Goal: Task Accomplishment & Management: Use online tool/utility

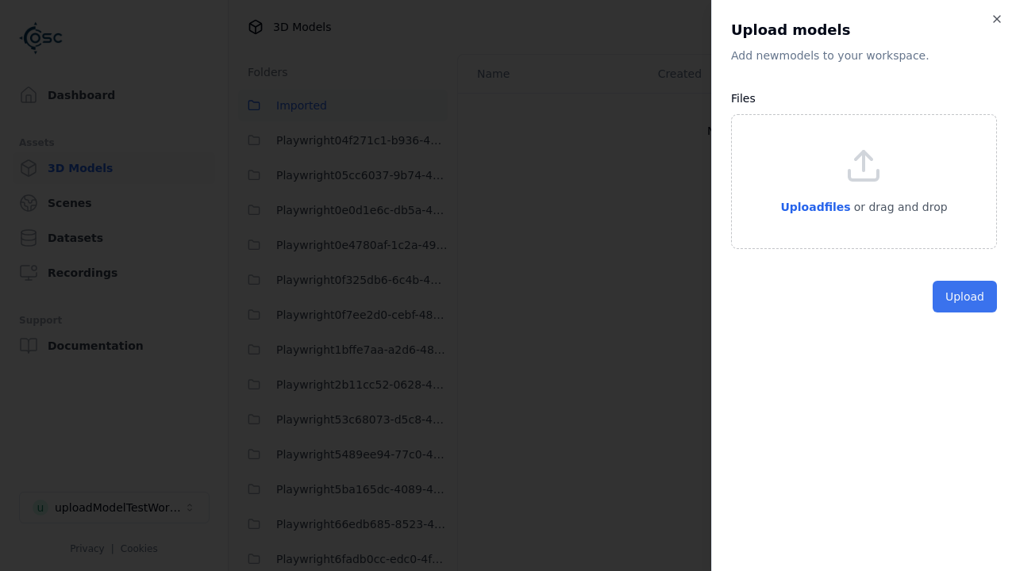
click at [967, 313] on button "Upload" at bounding box center [965, 297] width 64 height 32
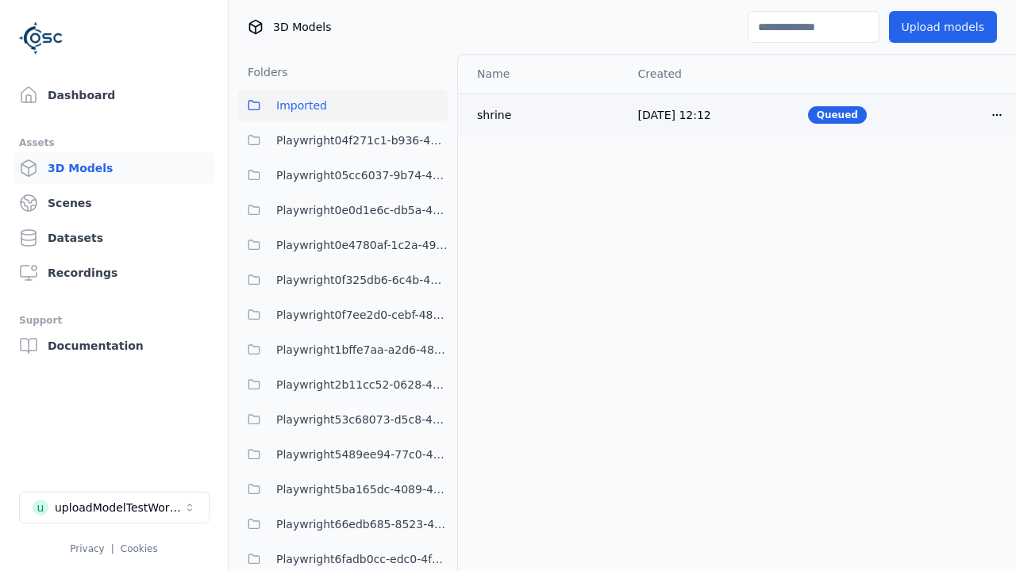
click at [997, 114] on html "Support Dashboard Assets 3D Models Scenes Datasets Recordings Support Documenta…" at bounding box center [508, 285] width 1016 height 571
click at [962, 176] on div "Delete" at bounding box center [962, 175] width 94 height 25
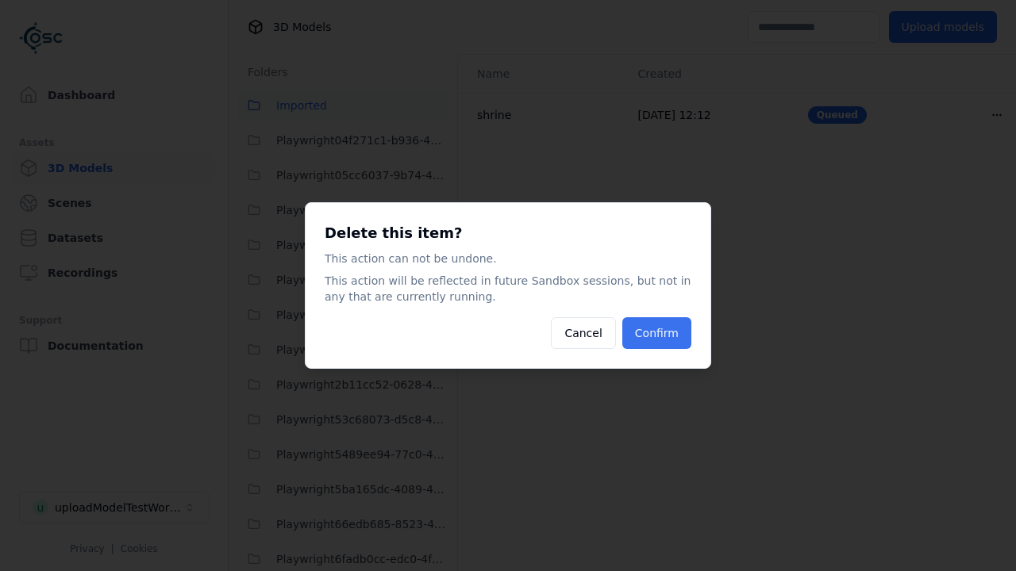
click at [659, 333] on button "Confirm" at bounding box center [656, 333] width 69 height 32
